Goal: Task Accomplishment & Management: Use online tool/utility

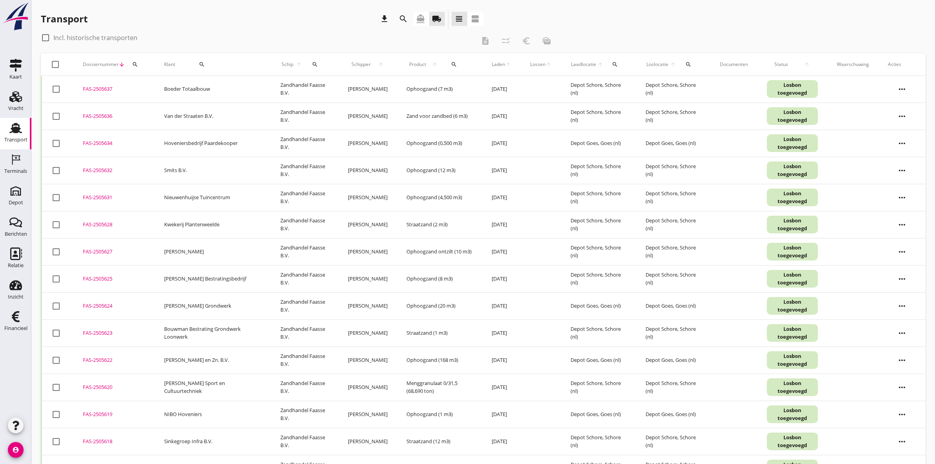
click at [199, 63] on icon "search" at bounding box center [202, 64] width 6 height 6
click at [254, 86] on input "Zoeken op opdrachtgever..." at bounding box center [222, 87] width 82 height 13
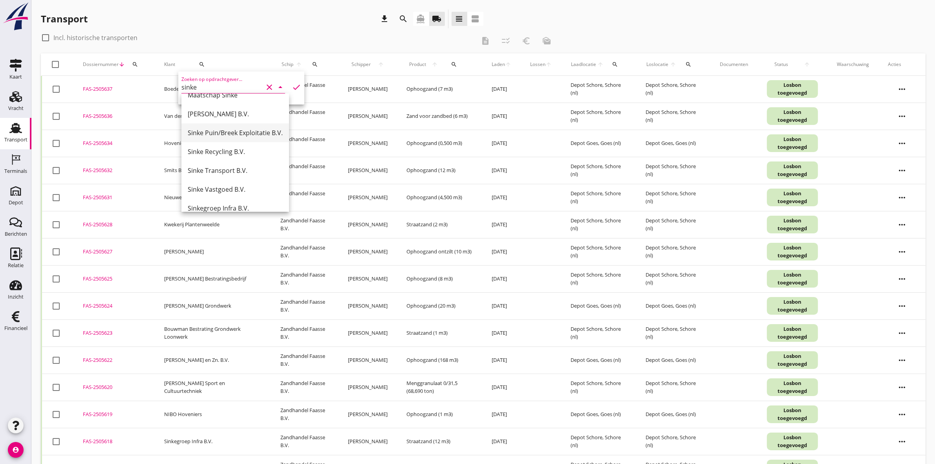
scroll to position [77, 0]
click at [245, 178] on div "Sinkegroep Infra B.V." at bounding box center [235, 180] width 95 height 9
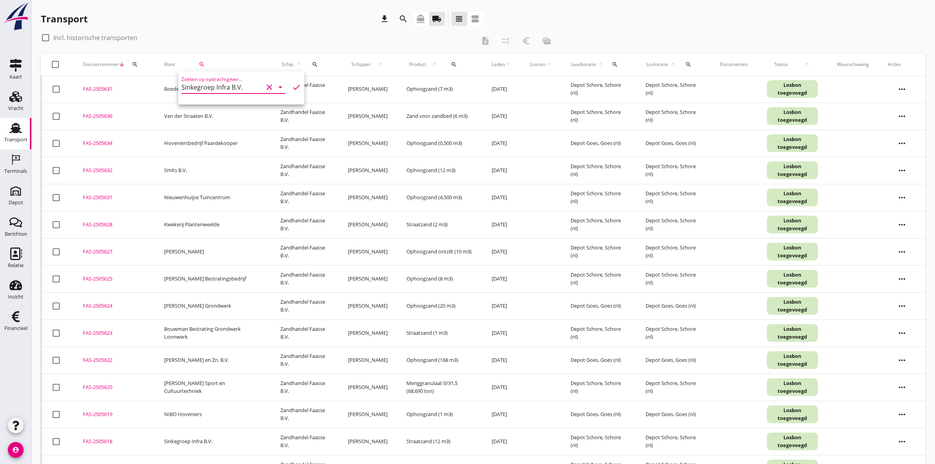
type input "Sinkegroep Infra B.V."
click at [292, 84] on icon "check" at bounding box center [296, 86] width 9 height 9
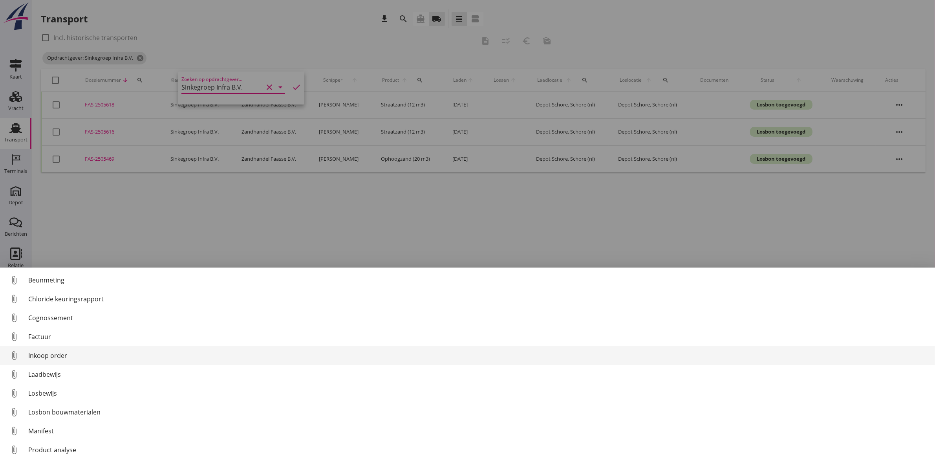
click at [128, 353] on div "Inkoop order" at bounding box center [478, 355] width 901 height 9
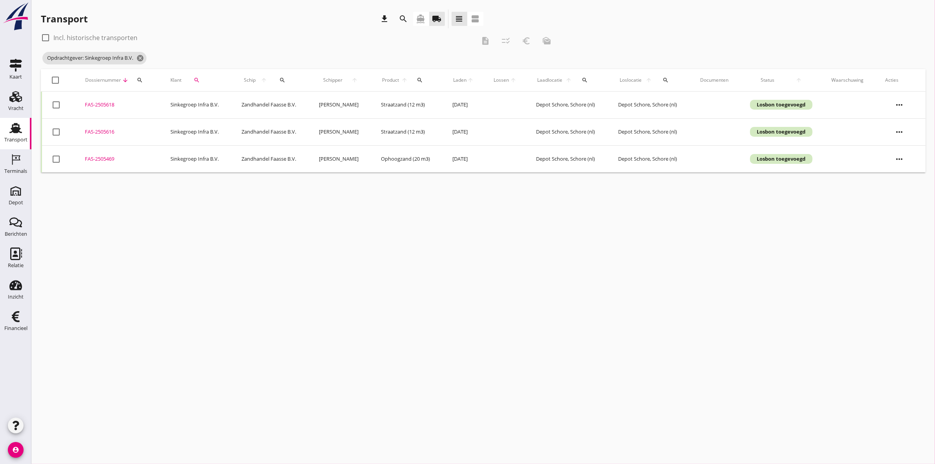
click at [52, 157] on div at bounding box center [55, 158] width 13 height 13
checkbox input "true"
click at [486, 40] on icon "description" at bounding box center [485, 40] width 9 height 9
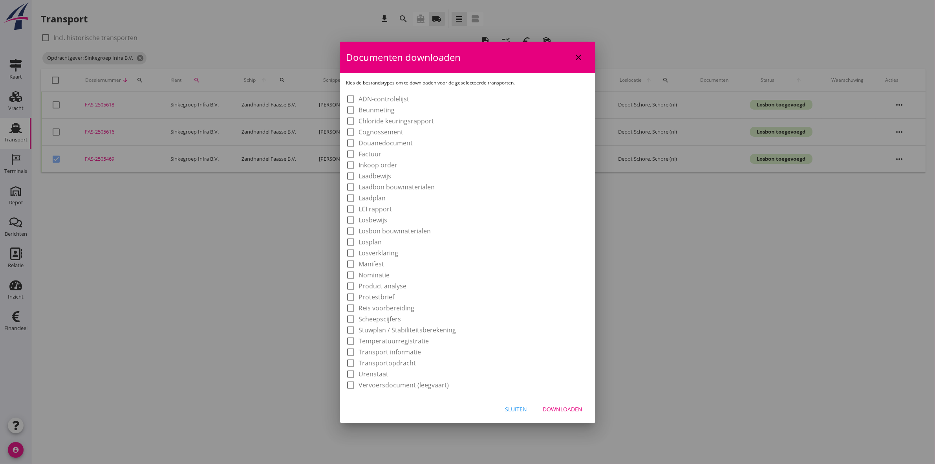
click at [423, 185] on label "Laadbon bouwmaterialen" at bounding box center [397, 187] width 76 height 8
checkbox input "true"
click at [567, 407] on div "Downloaden" at bounding box center [563, 409] width 40 height 8
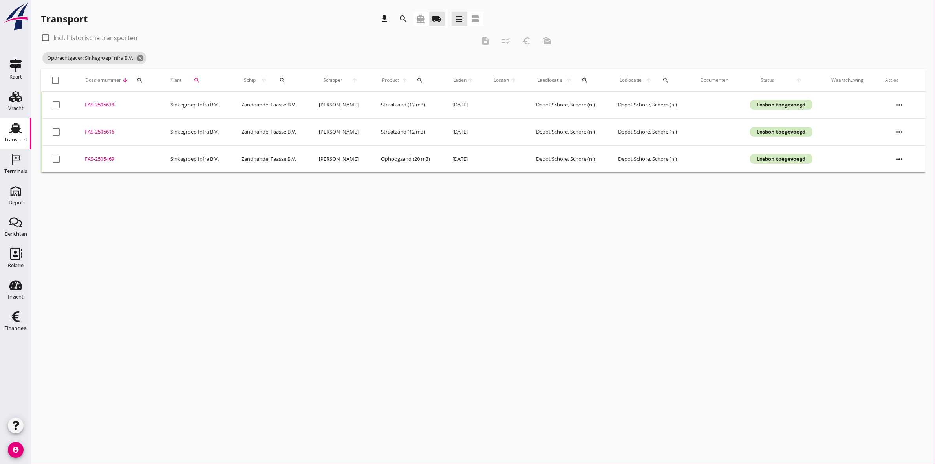
click at [54, 159] on div at bounding box center [55, 158] width 13 height 13
checkbox input "true"
click at [525, 40] on icon "euro_symbol" at bounding box center [526, 40] width 9 height 9
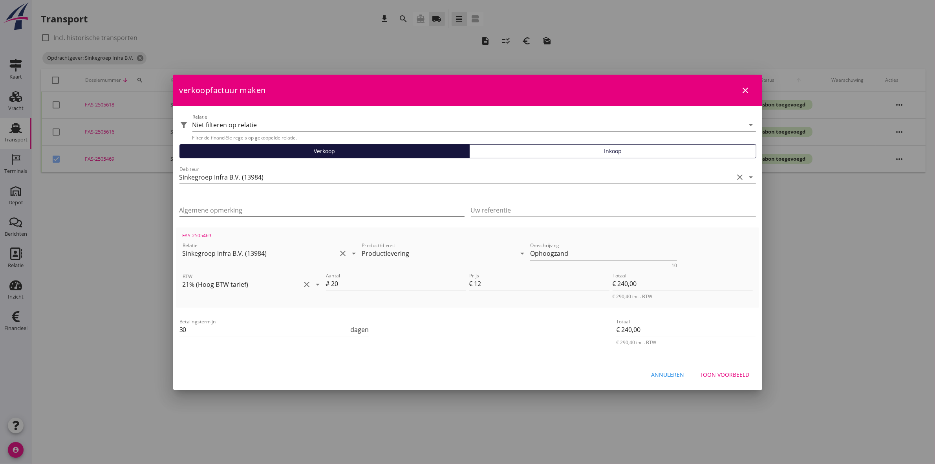
click at [269, 209] on input "Algemene opmerking" at bounding box center [322, 210] width 285 height 13
paste input "OB201250468"
type input "OB201250468"
click at [482, 205] on input "Uw referentie" at bounding box center [613, 210] width 285 height 13
paste input "OB201250468"
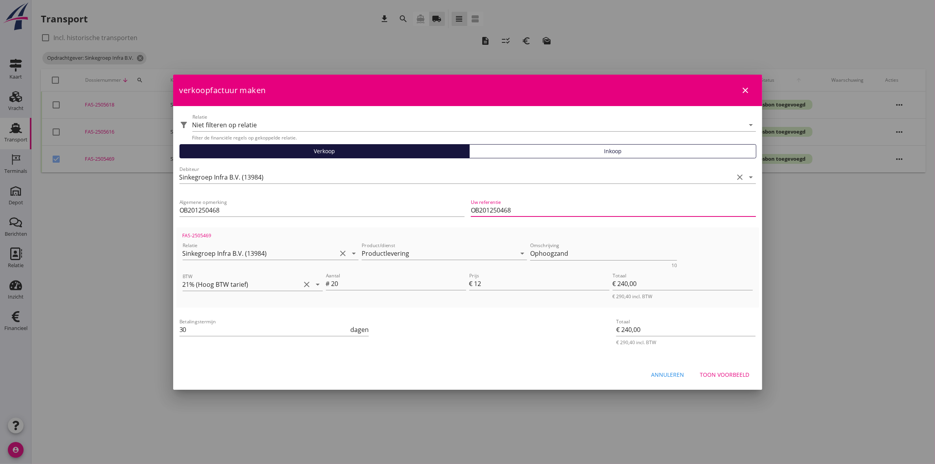
type input "OB201250468"
click at [435, 340] on div "Betalingstermijn 30 dagen" at bounding box center [370, 330] width 385 height 30
click at [727, 374] on div "Toon voorbeeld" at bounding box center [724, 374] width 49 height 8
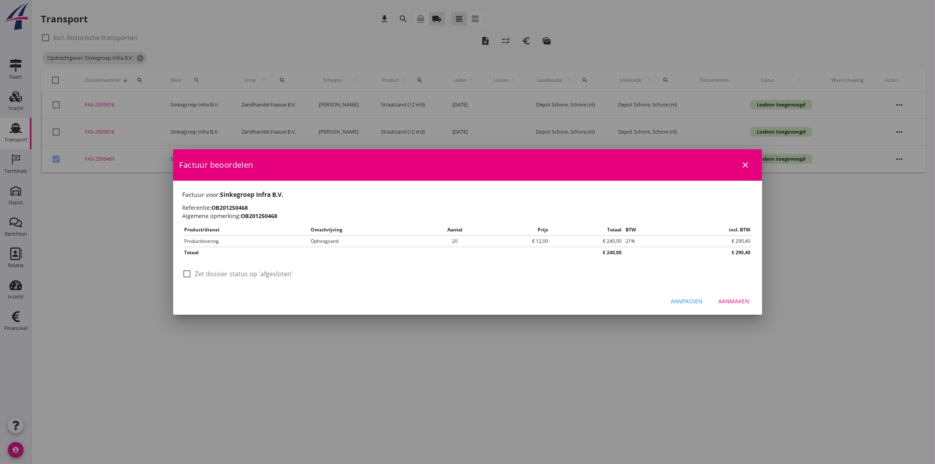
click at [745, 163] on icon "close" at bounding box center [745, 164] width 9 height 9
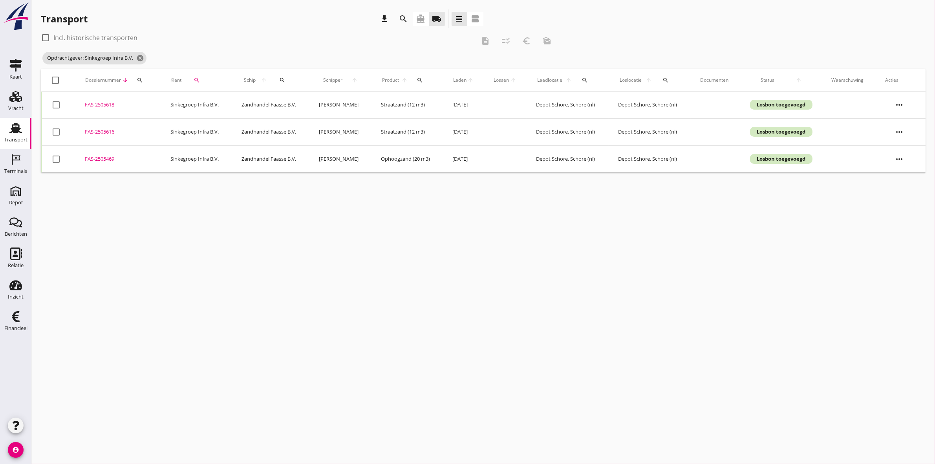
click at [92, 160] on div "FAS-2505469" at bounding box center [118, 159] width 67 height 8
click at [59, 158] on div at bounding box center [55, 158] width 13 height 13
checkbox input "true"
click at [531, 42] on div "euro_symbol" at bounding box center [526, 40] width 14 height 9
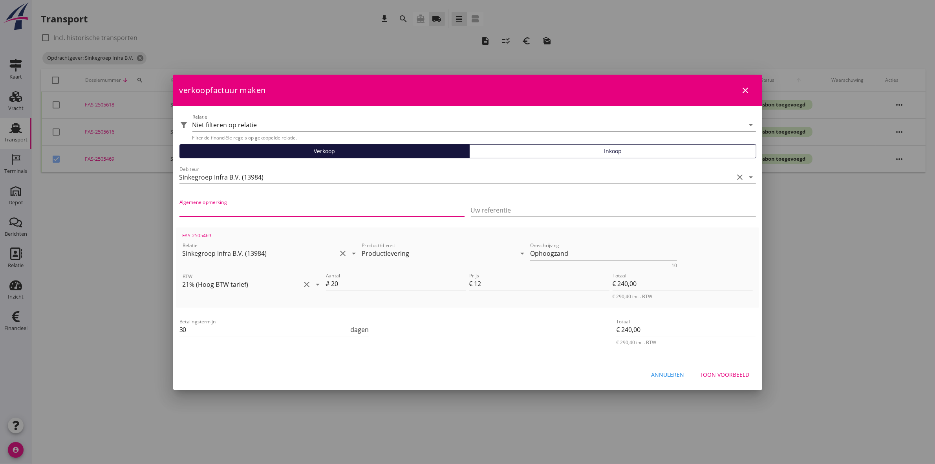
paste input "OB201250468"
type input "OB201250468"
paste input "OB201250468"
type input "OB201250468"
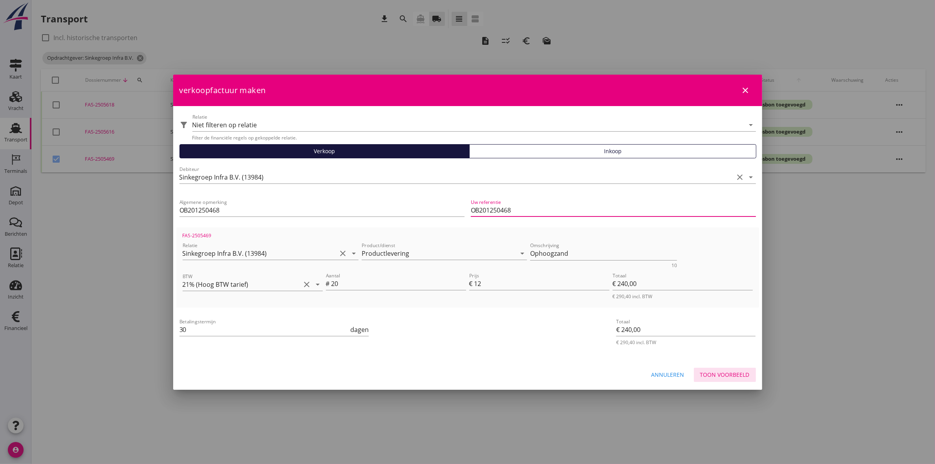
click at [720, 374] on div "Toon voorbeeld" at bounding box center [724, 374] width 49 height 8
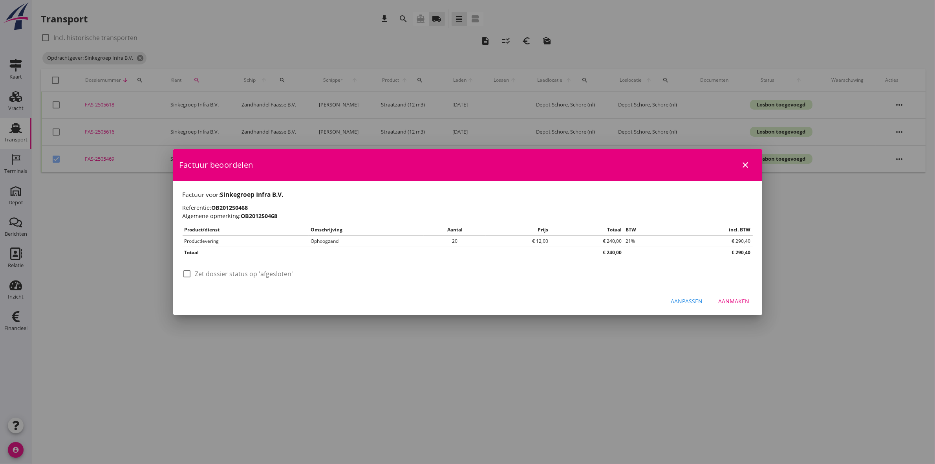
click at [189, 275] on div at bounding box center [187, 273] width 13 height 13
checkbox input "true"
click at [741, 302] on div "Aanmaken" at bounding box center [734, 301] width 31 height 8
checkbox input "false"
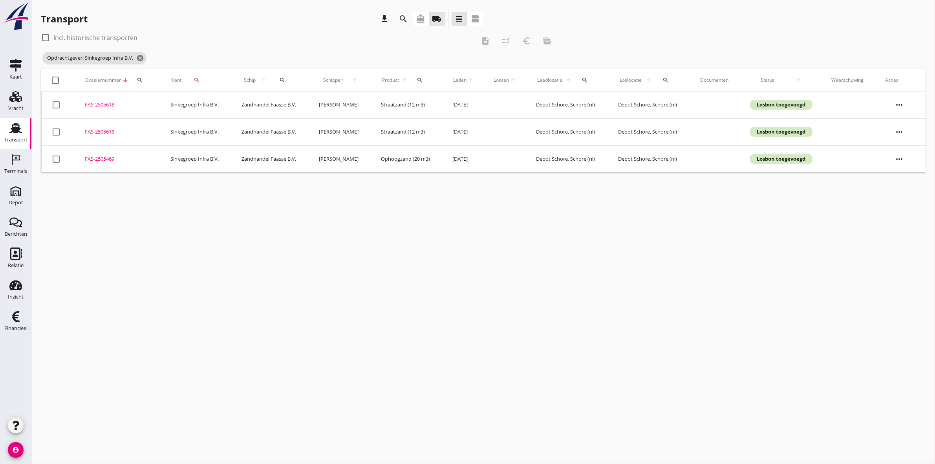
drag, startPoint x: 103, startPoint y: 159, endPoint x: 97, endPoint y: 156, distance: 6.9
click at [97, 156] on div "FAS-2505469" at bounding box center [118, 159] width 67 height 8
drag, startPoint x: 101, startPoint y: 158, endPoint x: 84, endPoint y: 159, distance: 17.7
click at [85, 159] on div "FAS-2505469" at bounding box center [118, 159] width 67 height 8
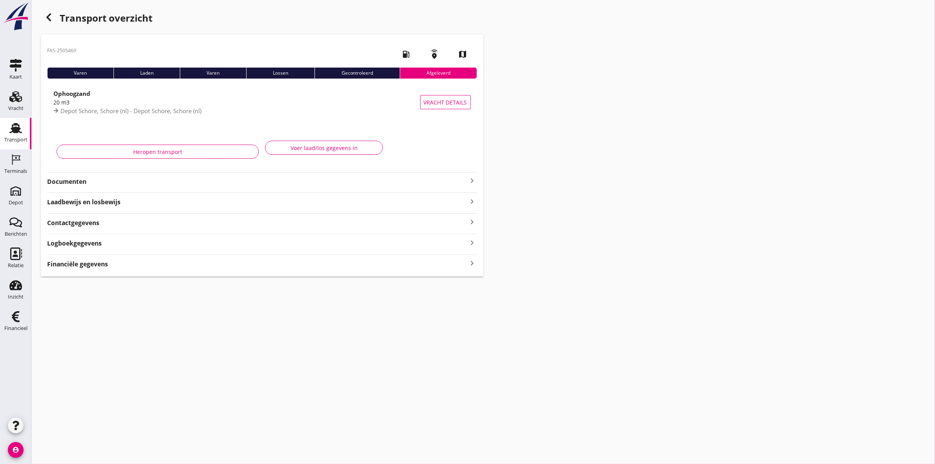
click at [64, 183] on strong "Documenten" at bounding box center [257, 181] width 421 height 9
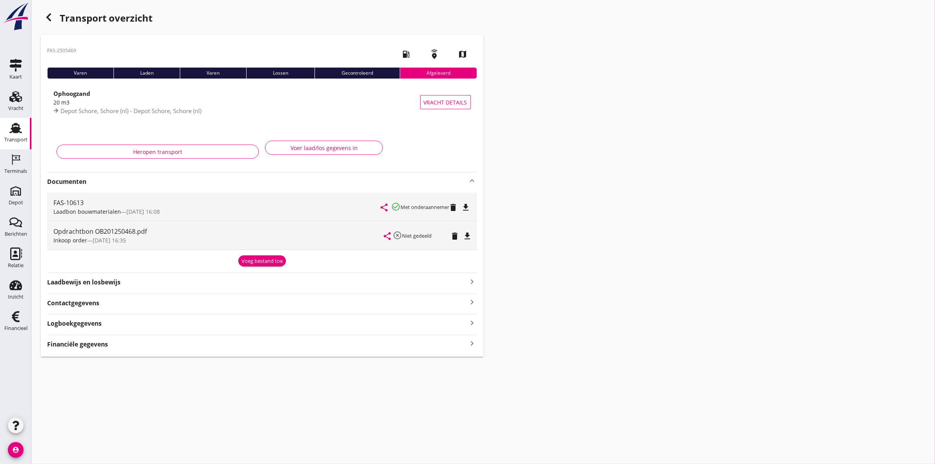
click at [471, 234] on icon "file_download" at bounding box center [467, 235] width 9 height 9
click at [22, 140] on div "Transport" at bounding box center [15, 139] width 23 height 5
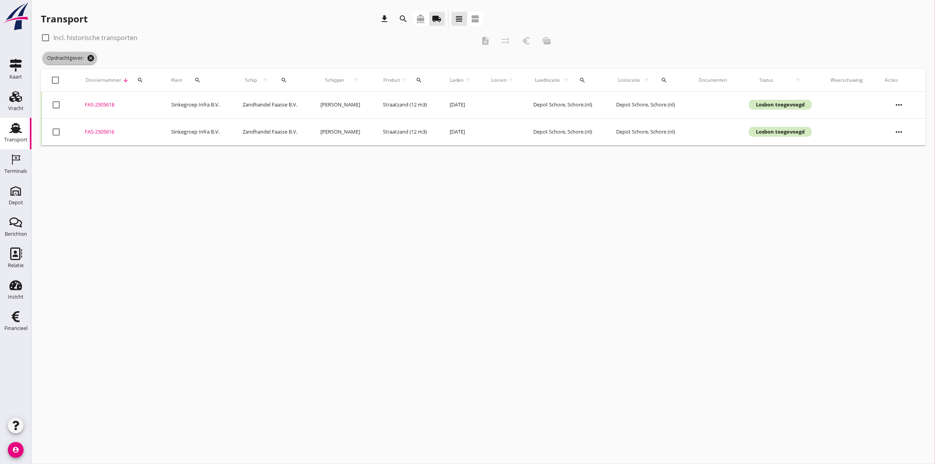
click at [92, 56] on icon "cancel" at bounding box center [91, 58] width 8 height 8
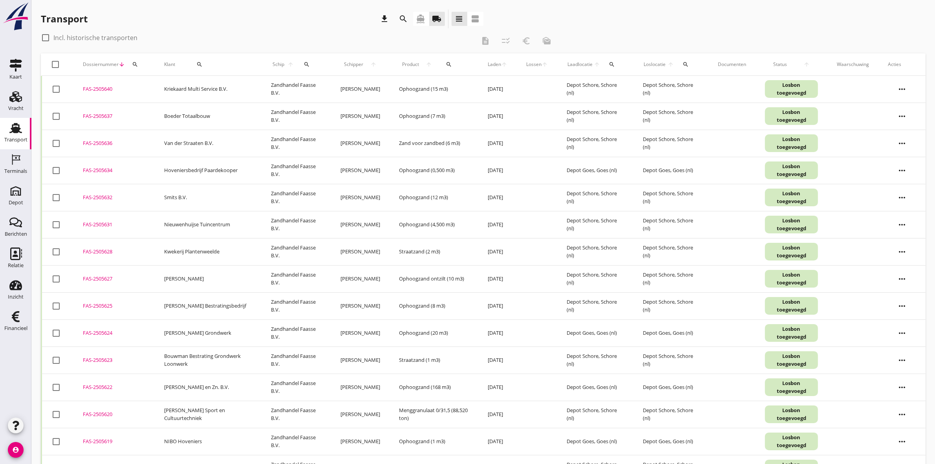
click at [206, 62] on div "search" at bounding box center [199, 64] width 42 height 6
click at [211, 84] on input "Zoeken op opdrachtgever..." at bounding box center [222, 87] width 82 height 13
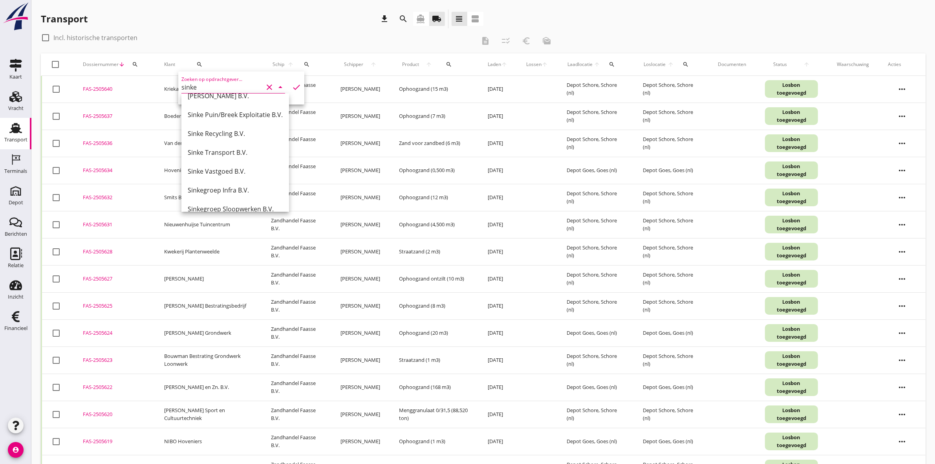
scroll to position [77, 0]
click at [258, 196] on div "Sinkegroep Sloopwerken B.V." at bounding box center [235, 198] width 95 height 9
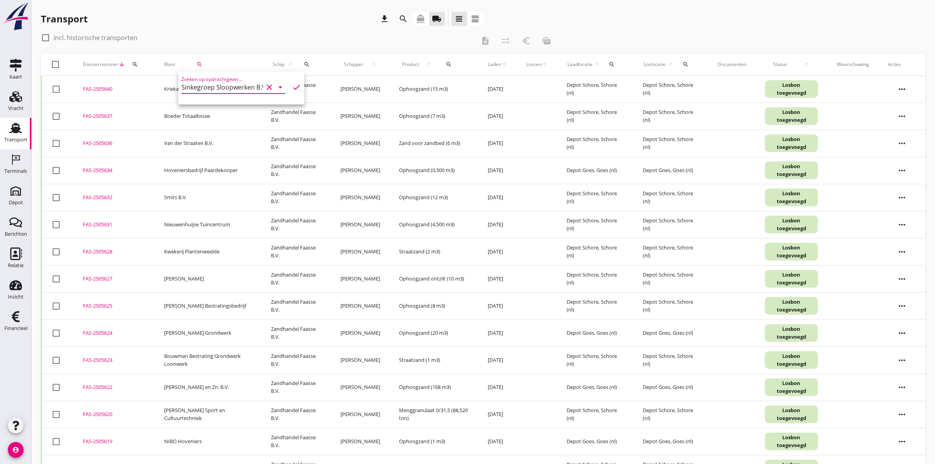
type input "Sinkegroep Sloopwerken B.V."
click at [292, 86] on icon "check" at bounding box center [296, 86] width 9 height 9
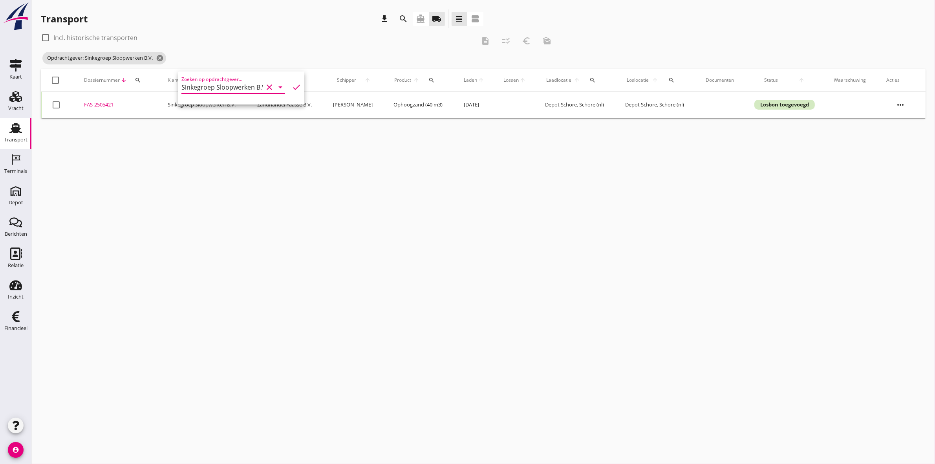
click at [279, 40] on div "check_box_outline_blank Incl. historische transporten" at bounding box center [258, 37] width 434 height 13
click at [95, 104] on div "FAS-2505421" at bounding box center [116, 105] width 65 height 8
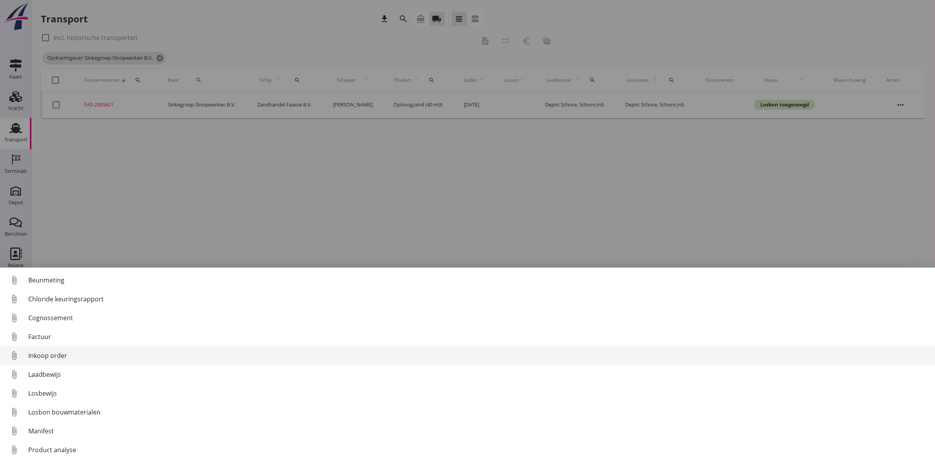
click at [105, 355] on div "Inkoop order" at bounding box center [478, 355] width 901 height 9
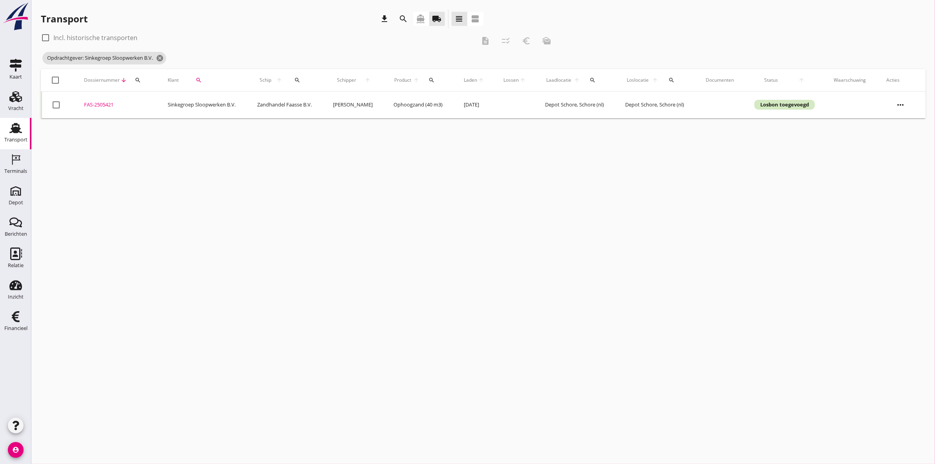
click at [88, 104] on div "FAS-2505421" at bounding box center [116, 105] width 65 height 8
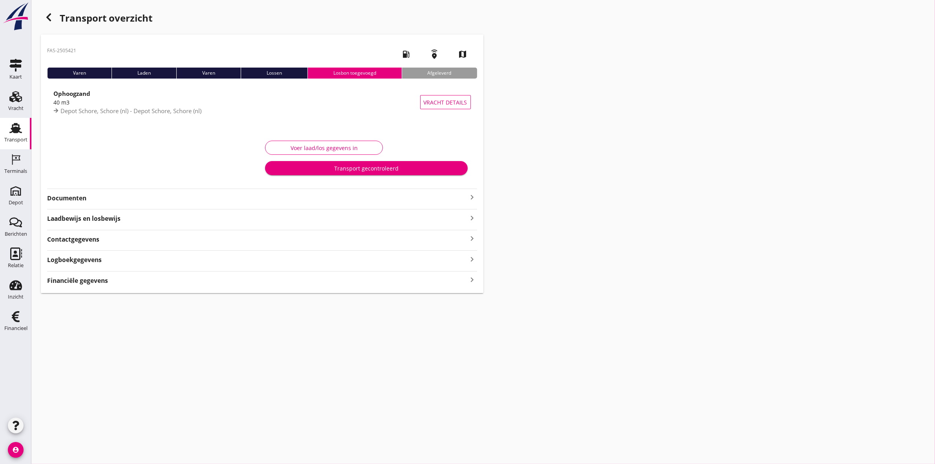
click at [61, 197] on strong "Documenten" at bounding box center [257, 198] width 421 height 9
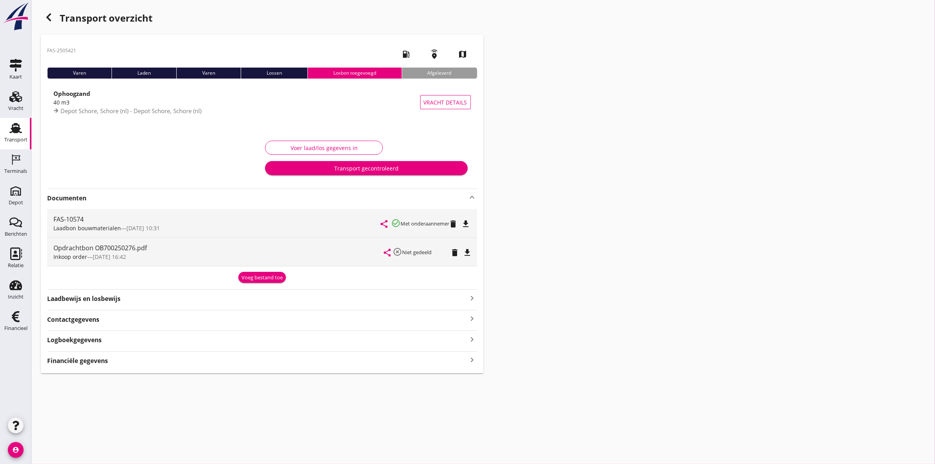
click at [507, 195] on div "Transport overzicht FAS-2505421 local_gas_station emergency_share map Varen Lad…" at bounding box center [483, 191] width 904 height 383
click at [54, 16] on div "button" at bounding box center [49, 17] width 16 height 16
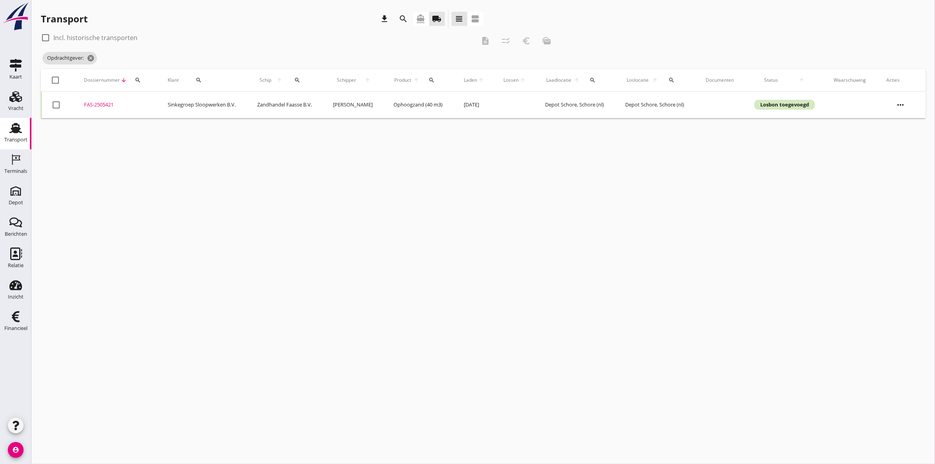
click at [53, 104] on div at bounding box center [55, 104] width 13 height 13
checkbox input "true"
click at [484, 42] on icon "description" at bounding box center [485, 40] width 9 height 9
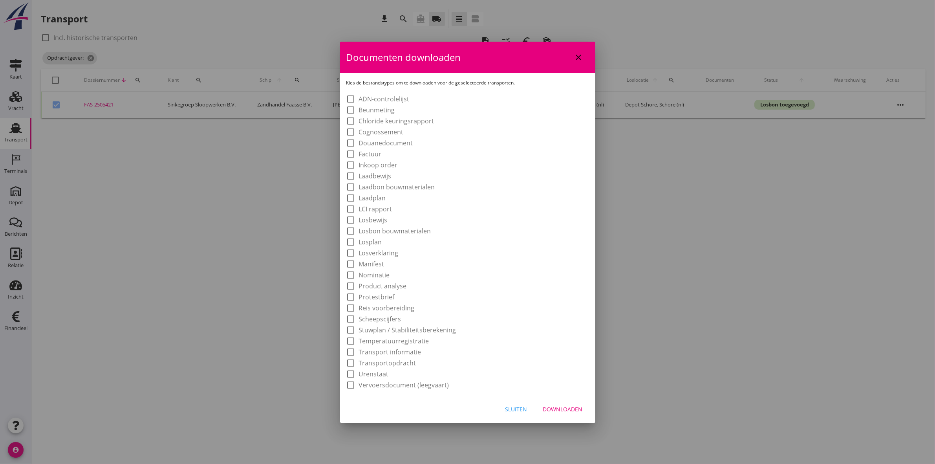
click at [434, 183] on label "Laadbon bouwmaterialen" at bounding box center [397, 187] width 76 height 8
checkbox input "true"
click at [564, 409] on div "Downloaden" at bounding box center [563, 409] width 40 height 8
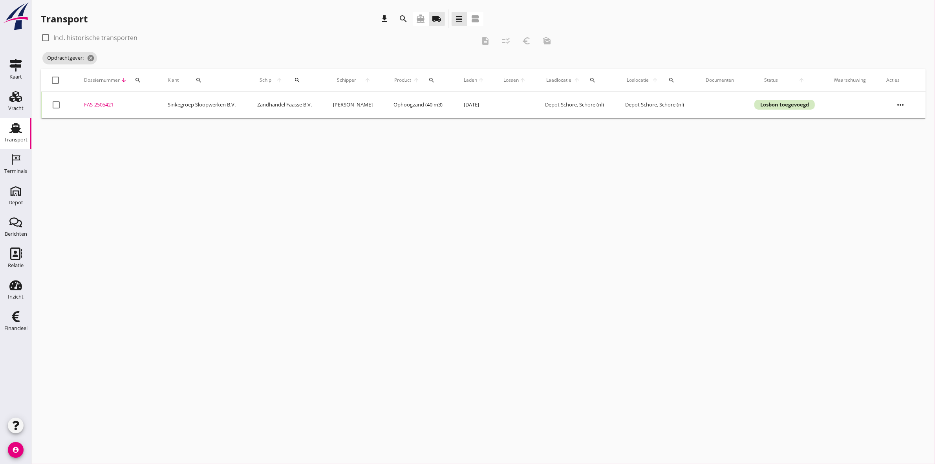
click at [57, 104] on div at bounding box center [55, 104] width 13 height 13
checkbox input "true"
click at [523, 40] on icon "euro_symbol" at bounding box center [526, 40] width 9 height 9
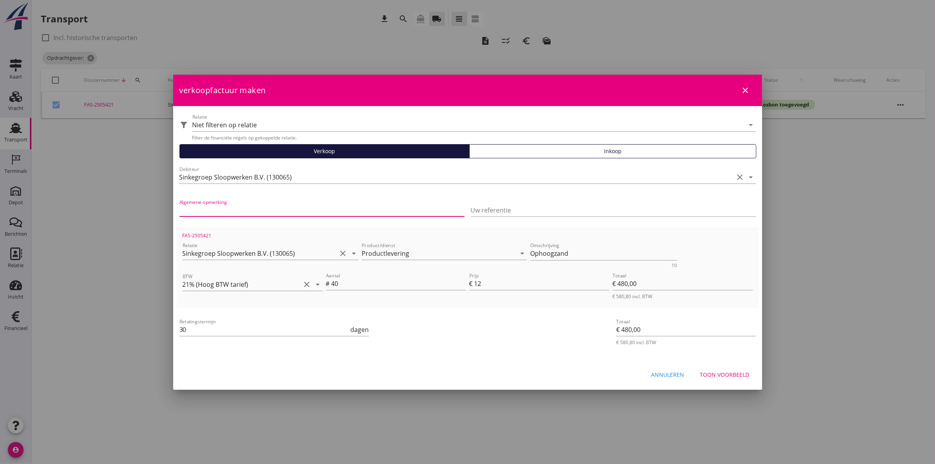
paste input "OB700250276"
type input "OB700250276"
paste input "OB700250276"
type input "OB700250276"
click at [745, 370] on div "Toon voorbeeld" at bounding box center [724, 374] width 49 height 8
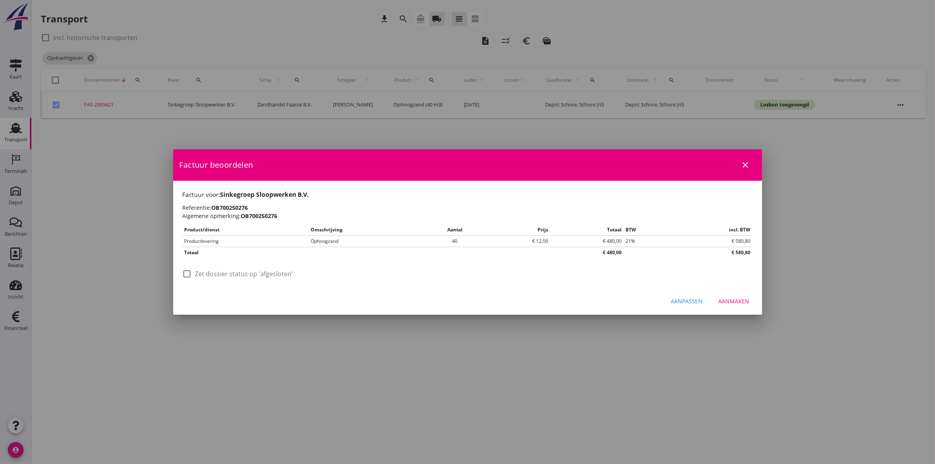
click at [205, 273] on label "Zet dossier status op 'afgesloten'" at bounding box center [244, 274] width 98 height 8
checkbox input "true"
click at [724, 301] on div "Aanmaken" at bounding box center [734, 301] width 31 height 8
checkbox input "false"
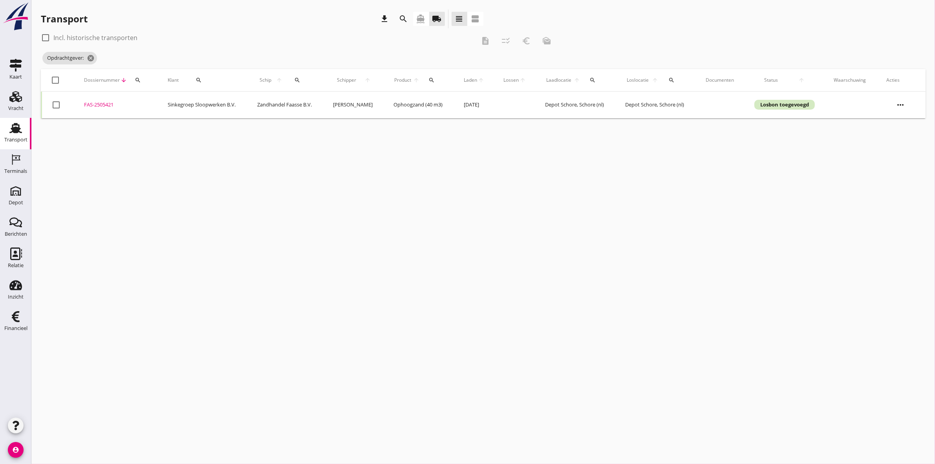
click at [120, 110] on td "FAS-2505421 upload_file Drop hier uw bestand om het aan het dossier toe te voeg…" at bounding box center [117, 105] width 84 height 27
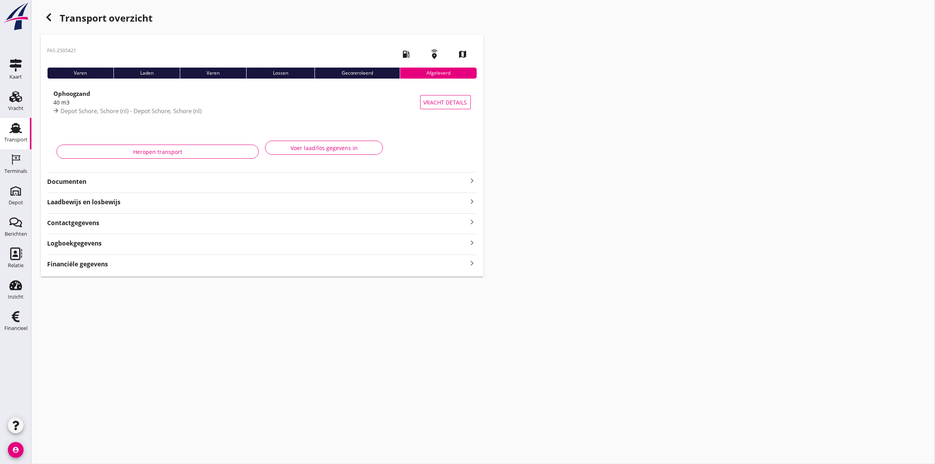
click at [680, 161] on div "Transport overzicht FAS-2505421 local_gas_station emergency_share map Varen Lad…" at bounding box center [483, 143] width 904 height 286
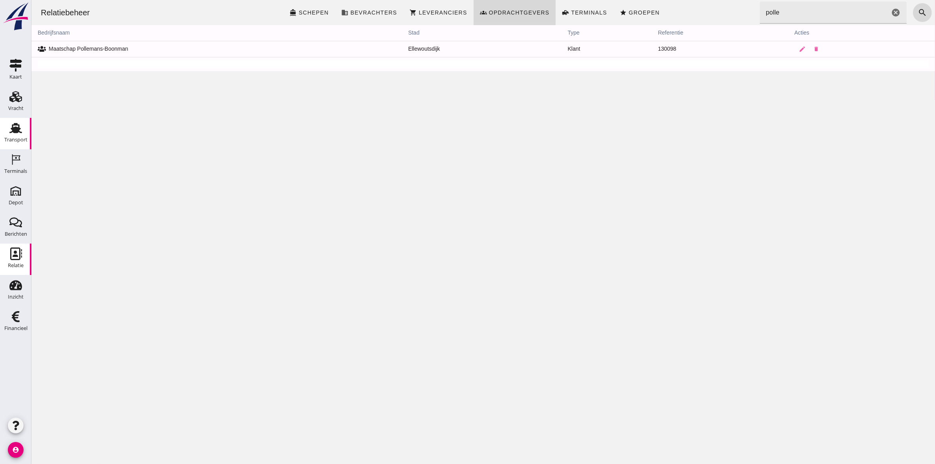
click at [20, 138] on div "Transport" at bounding box center [15, 139] width 23 height 5
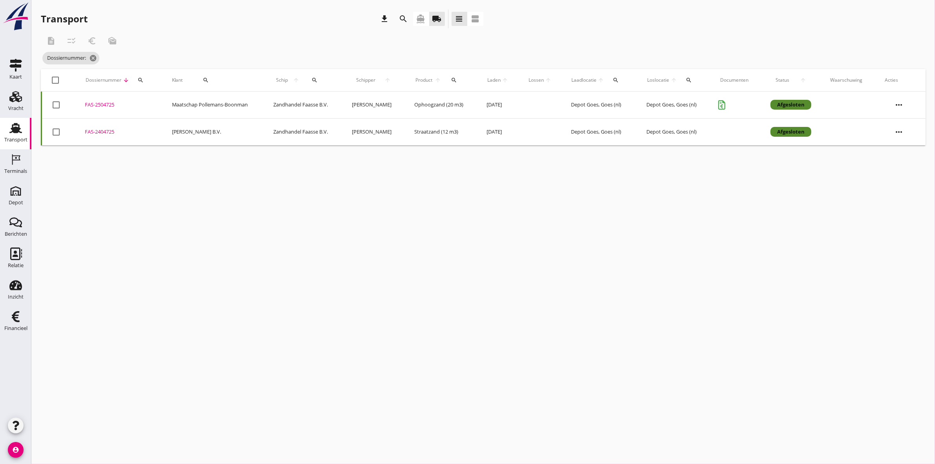
click at [423, 18] on icon "directions_boat" at bounding box center [420, 18] width 9 height 9
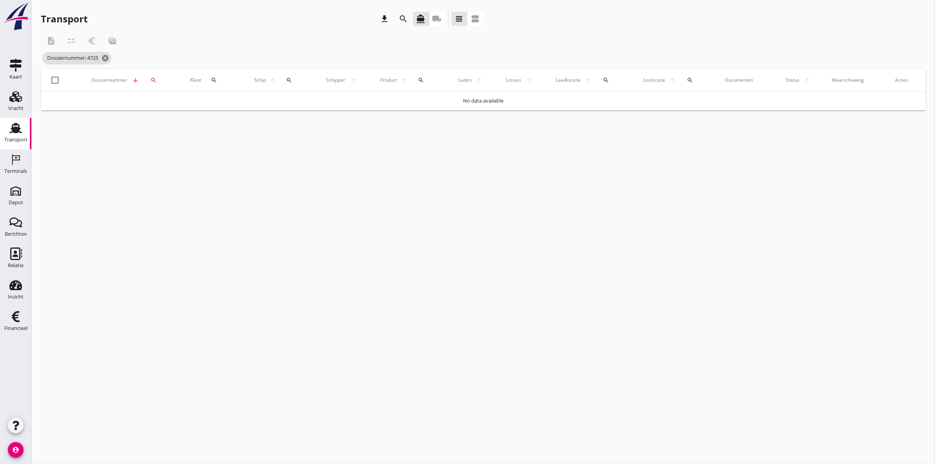
click at [692, 78] on icon "search" at bounding box center [690, 80] width 6 height 6
click at [107, 55] on icon "cancel" at bounding box center [105, 58] width 8 height 8
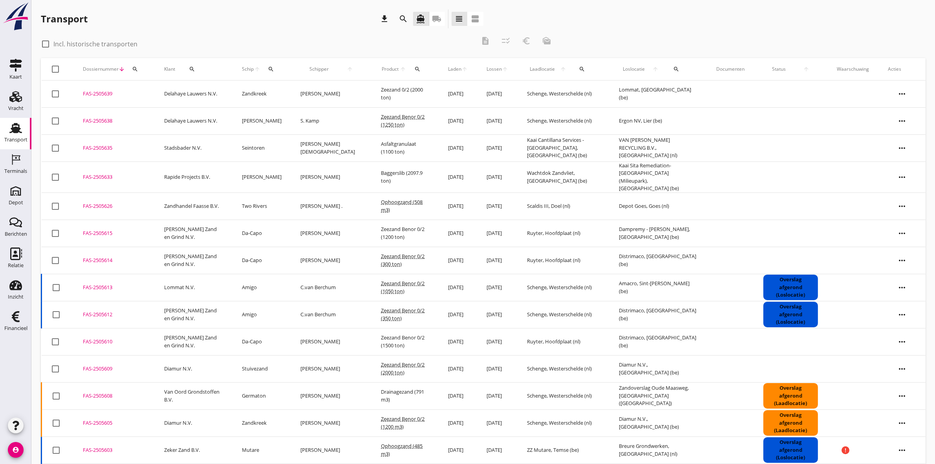
click at [673, 71] on icon "search" at bounding box center [676, 69] width 6 height 6
click at [682, 90] on input "text" at bounding box center [712, 92] width 82 height 13
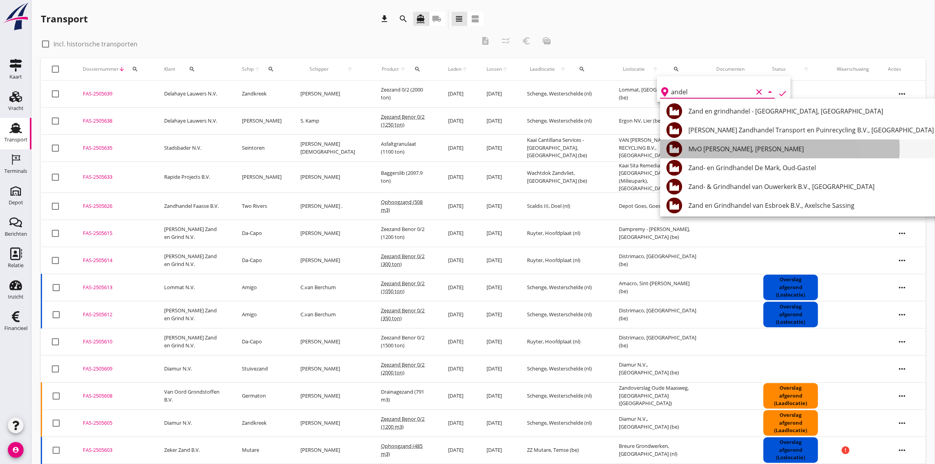
click at [884, 145] on div "MvO [PERSON_NAME], [PERSON_NAME]" at bounding box center [816, 148] width 254 height 9
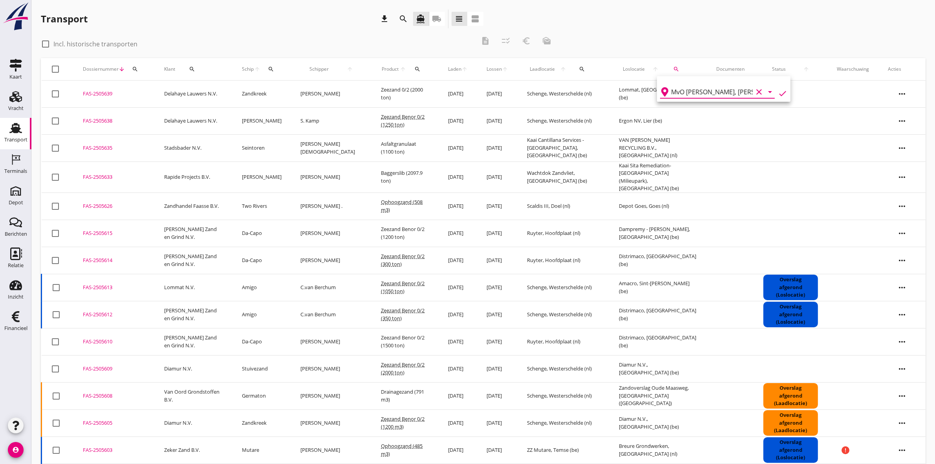
click at [778, 91] on icon "check" at bounding box center [782, 93] width 9 height 9
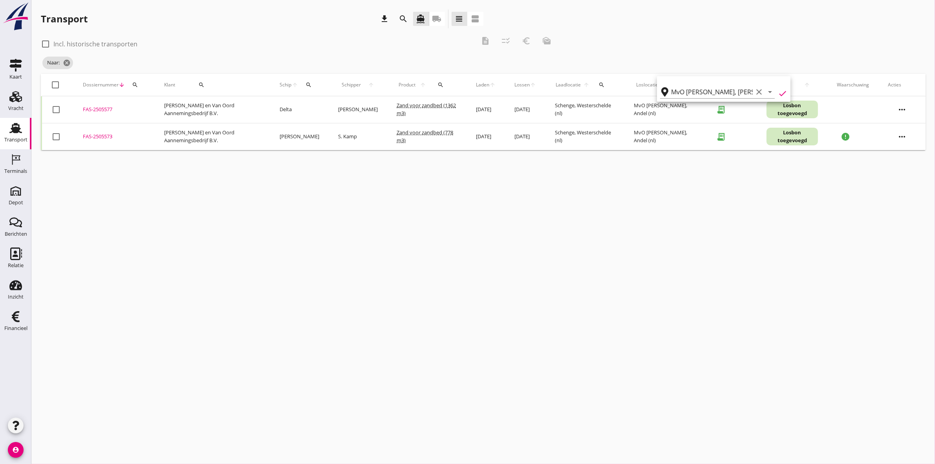
type input "MvO [PERSON_NAME]"
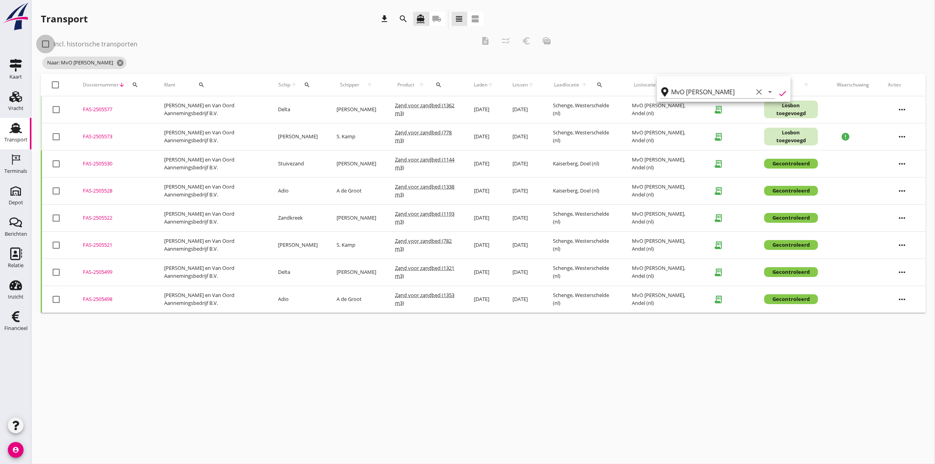
click at [44, 44] on div at bounding box center [45, 43] width 13 height 13
checkbox input "true"
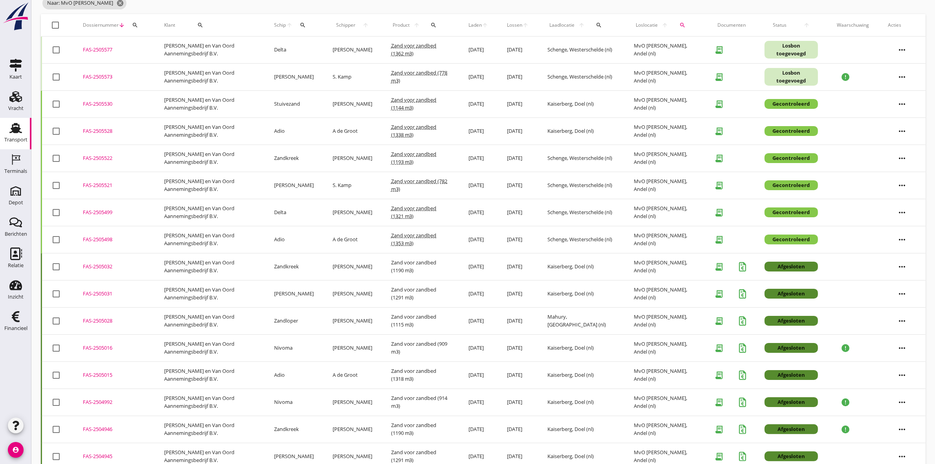
scroll to position [76, 0]
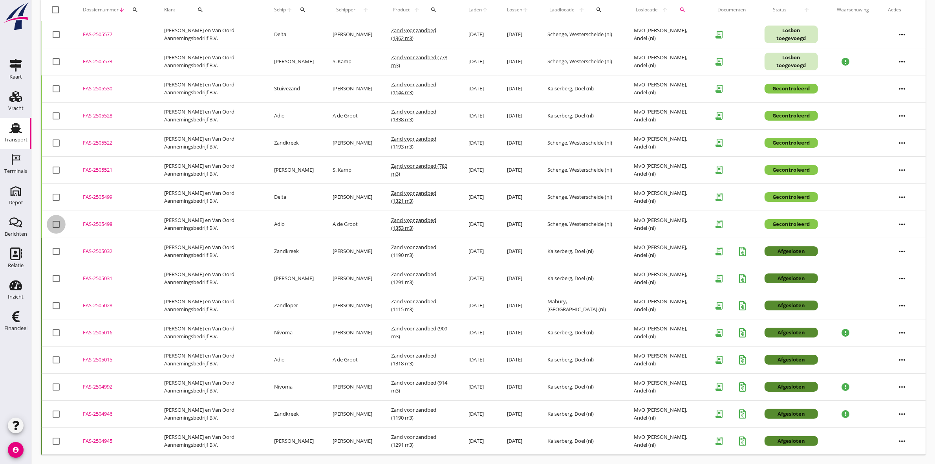
click at [57, 224] on div at bounding box center [55, 224] width 13 height 13
checkbox input "true"
click at [59, 192] on div at bounding box center [55, 196] width 13 height 13
checkbox input "true"
click at [54, 171] on div at bounding box center [55, 169] width 13 height 13
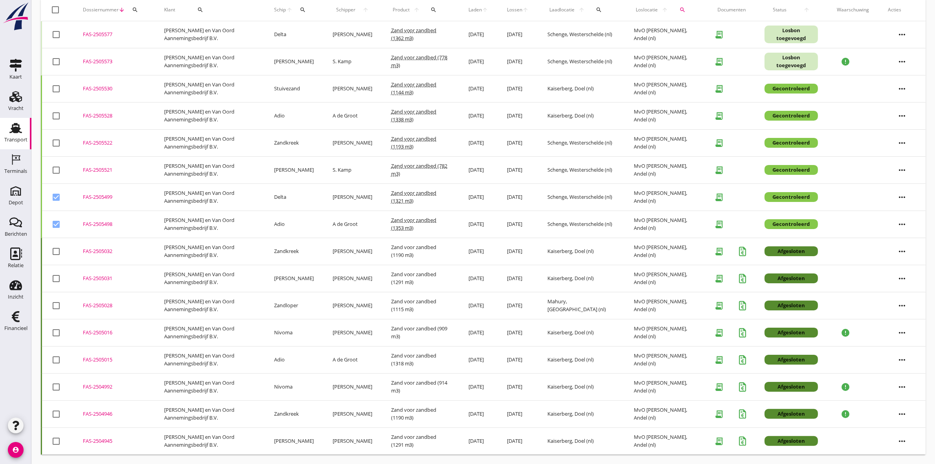
checkbox input "true"
click at [53, 141] on div at bounding box center [55, 142] width 13 height 13
checkbox input "true"
click at [51, 109] on td "check_box_outline_blank" at bounding box center [58, 115] width 32 height 27
click at [56, 113] on div at bounding box center [55, 115] width 13 height 13
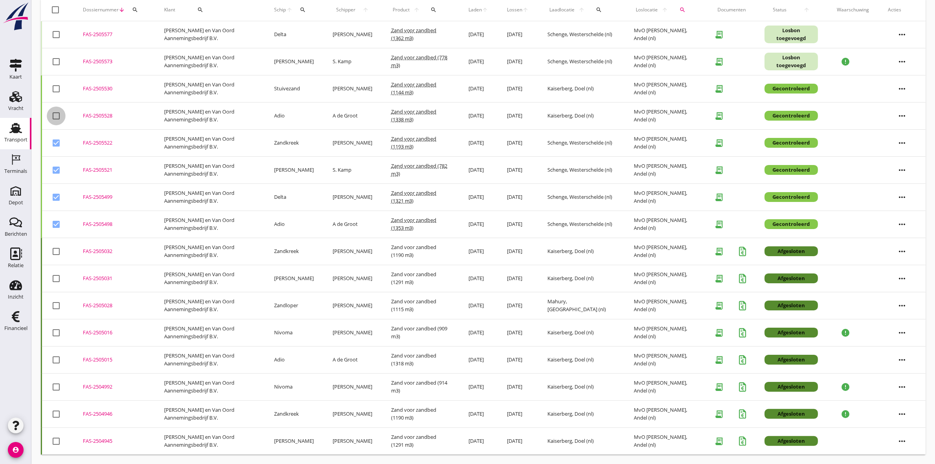
checkbox input "true"
click at [58, 85] on div at bounding box center [55, 88] width 13 height 13
checkbox input "true"
click at [57, 55] on div at bounding box center [55, 61] width 13 height 13
checkbox input "true"
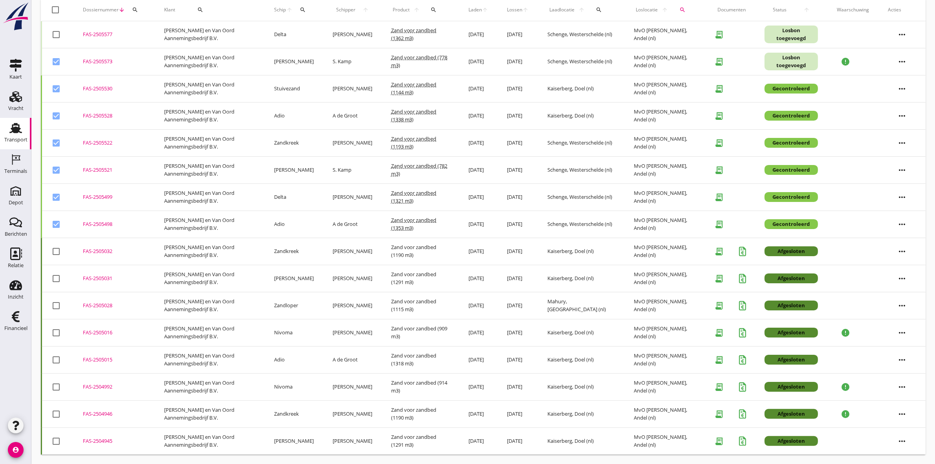
click at [59, 26] on td "check_box_outline_blank" at bounding box center [58, 34] width 32 height 27
click at [55, 31] on div at bounding box center [55, 34] width 13 height 13
checkbox input "true"
click at [85, 58] on div "FAS-2505573" at bounding box center [114, 62] width 62 height 8
click at [91, 34] on div "FAS-2505577" at bounding box center [114, 35] width 62 height 8
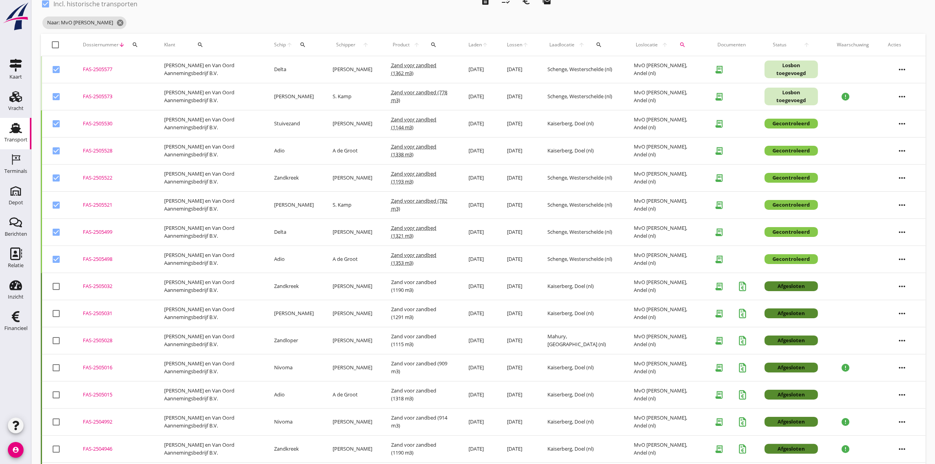
scroll to position [0, 0]
